Goal: Information Seeking & Learning: Learn about a topic

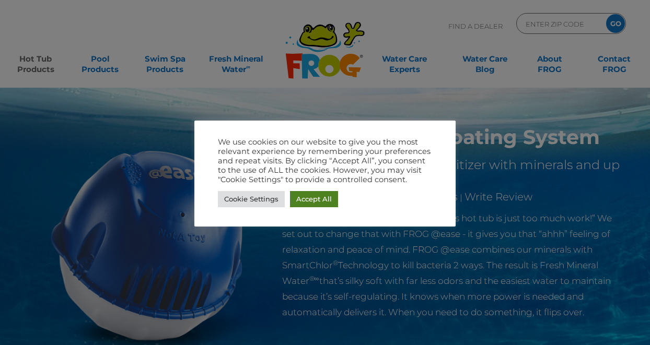
click at [316, 191] on link "Accept All" at bounding box center [314, 199] width 48 height 16
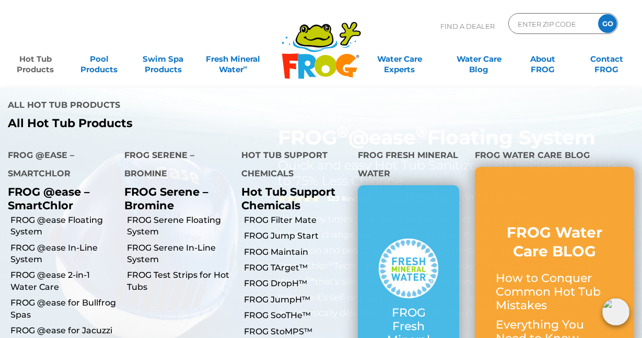
click at [32, 70] on link "Hot Tub Products" at bounding box center [35, 59] width 50 height 21
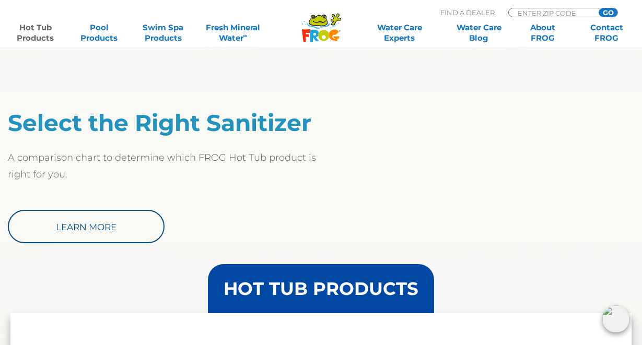
scroll to position [836, 0]
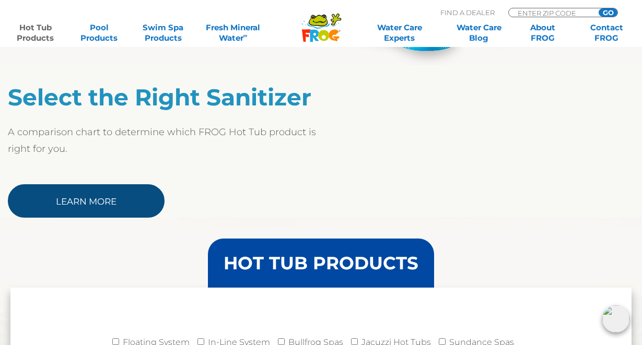
click at [107, 195] on link "Learn More" at bounding box center [86, 200] width 157 height 33
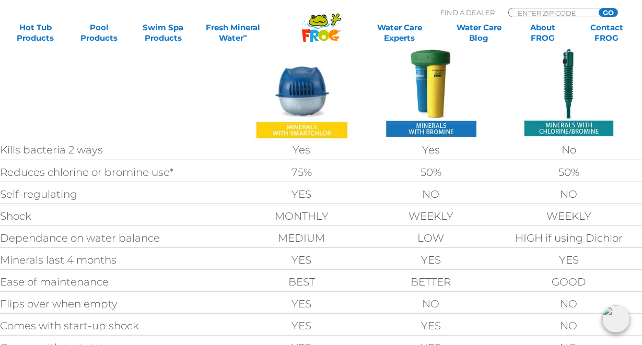
scroll to position [366, 0]
